Goal: Browse casually

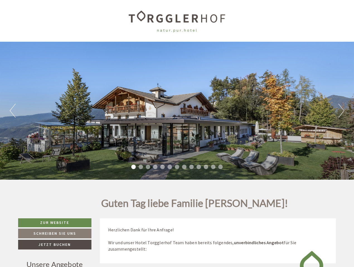
click at [177, 134] on div "Previous Next 1 2 3 4 5 6 7 8 9 10 11 12 13" at bounding box center [177, 111] width 354 height 138
click at [13, 111] on button "Previous" at bounding box center [13, 111] width 6 height 14
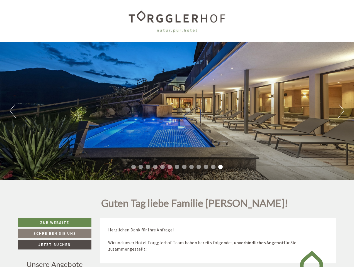
click at [177, 111] on div "Previous Next 1 2 3 4 5 6 7 8 9 10 11 12 13" at bounding box center [177, 111] width 354 height 138
click at [341, 111] on button "Next" at bounding box center [341, 111] width 6 height 14
click at [133, 167] on li "1" at bounding box center [133, 167] width 4 height 4
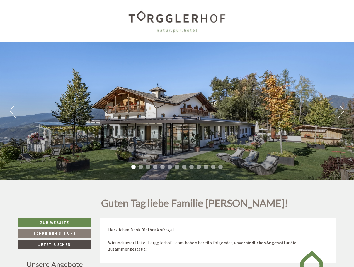
click at [141, 167] on li "2" at bounding box center [140, 167] width 4 height 4
click at [148, 167] on li "3" at bounding box center [148, 167] width 4 height 4
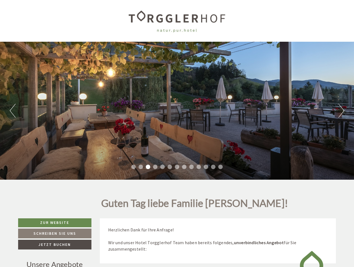
click at [155, 167] on li "4" at bounding box center [155, 167] width 4 height 4
click at [162, 167] on li "5" at bounding box center [162, 167] width 4 height 4
click at [170, 167] on li "6" at bounding box center [169, 167] width 4 height 4
